Goal: Go to known website: Access a specific website the user already knows

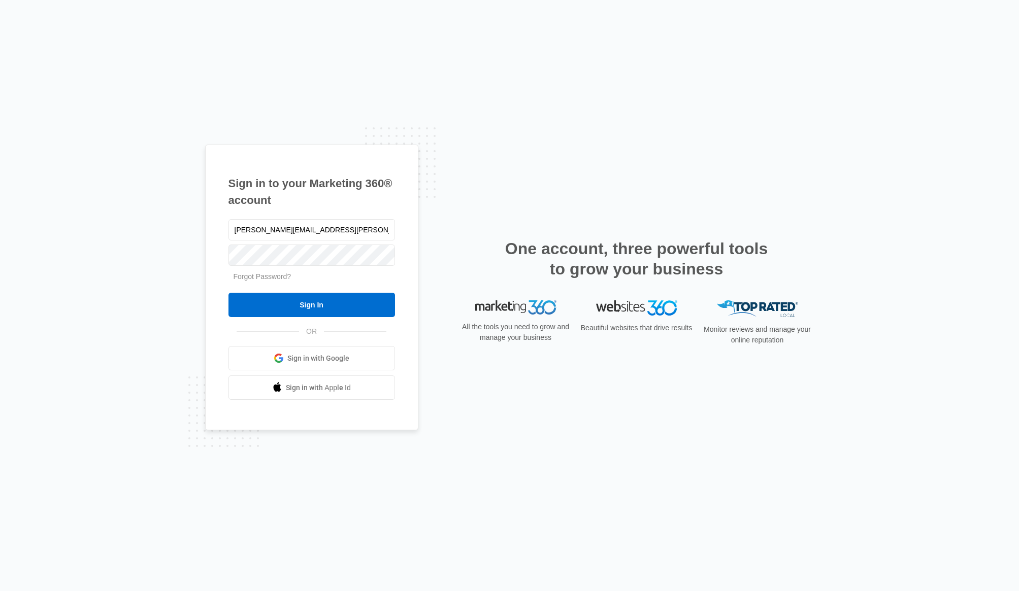
type input "[PERSON_NAME][EMAIL_ADDRESS][PERSON_NAME][DOMAIN_NAME]"
click at [228, 293] on input "Sign In" at bounding box center [311, 305] width 166 height 24
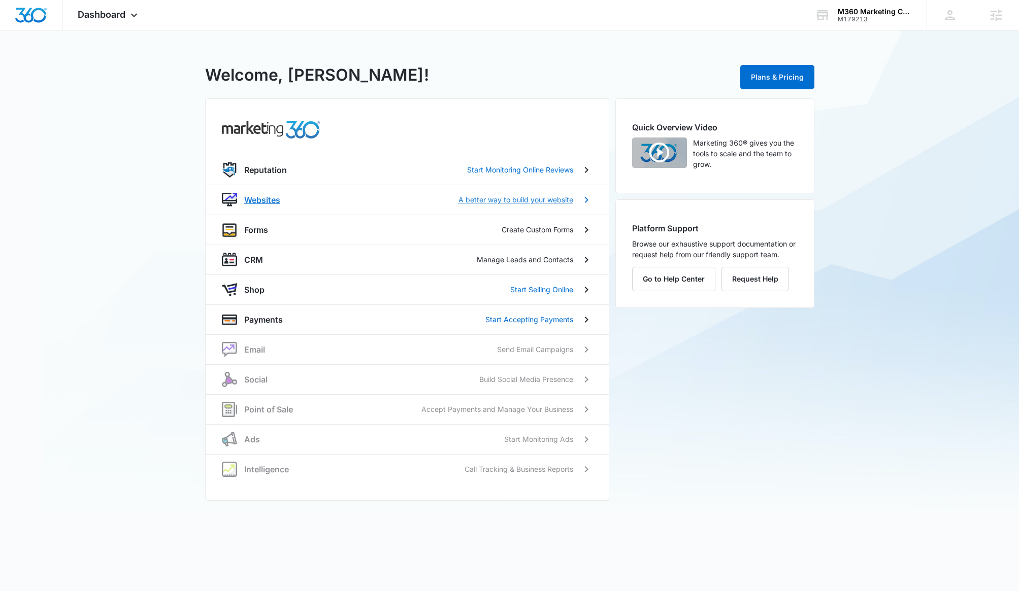
click at [258, 198] on p "Websites" at bounding box center [262, 200] width 36 height 12
